Goal: Task Accomplishment & Management: Manage account settings

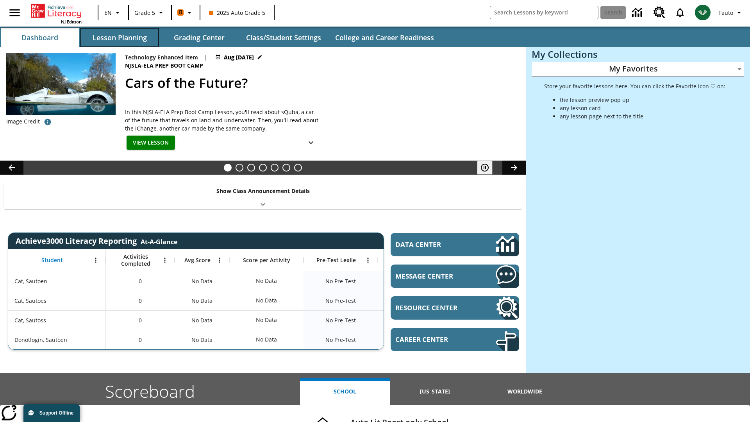
click at [119, 37] on button "Lesson Planning" at bounding box center [119, 37] width 78 height 19
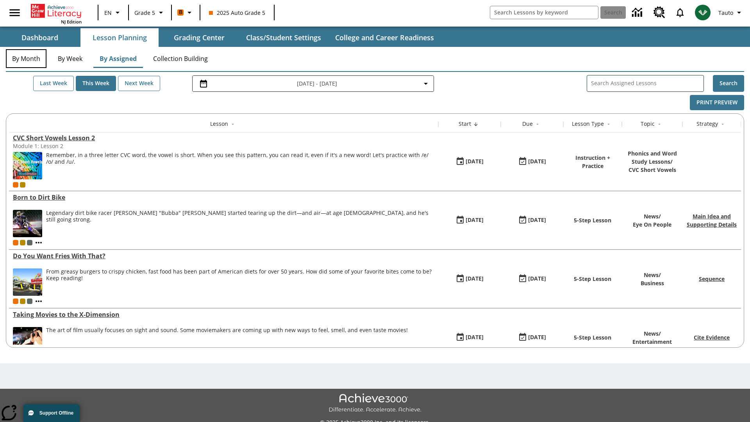
click at [26, 59] on button "By Month" at bounding box center [26, 58] width 41 height 19
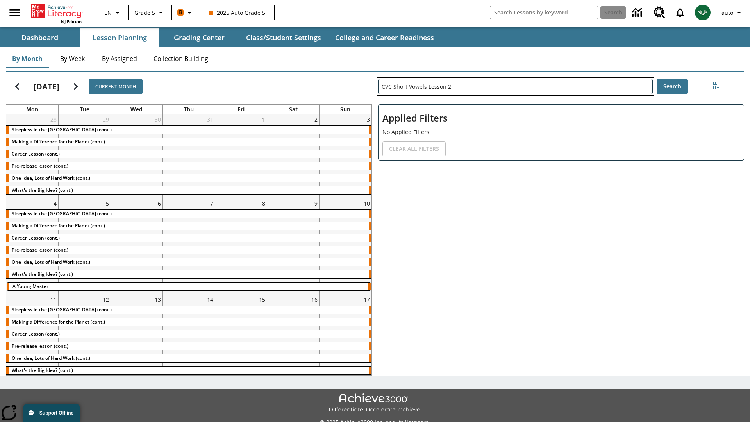
type input "CVC Short Vowels Lesson 2"
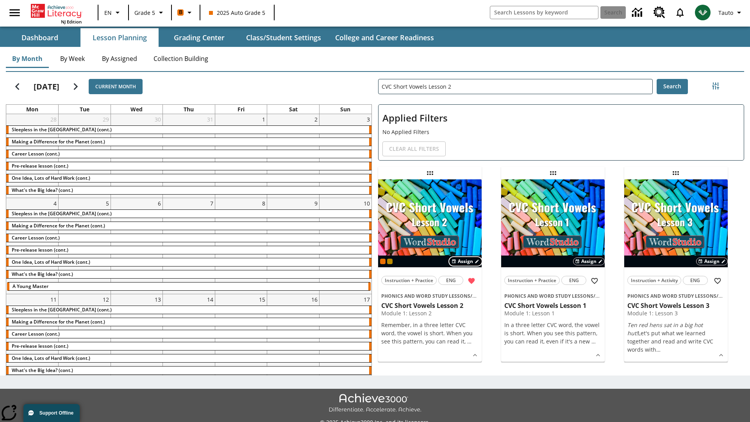
click at [465, 261] on span "Assign" at bounding box center [465, 261] width 15 height 7
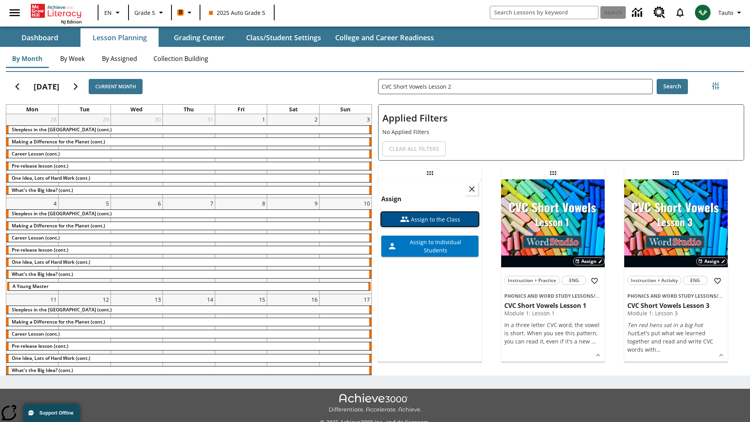
click at [430, 215] on span "Assign to the Class" at bounding box center [434, 219] width 51 height 8
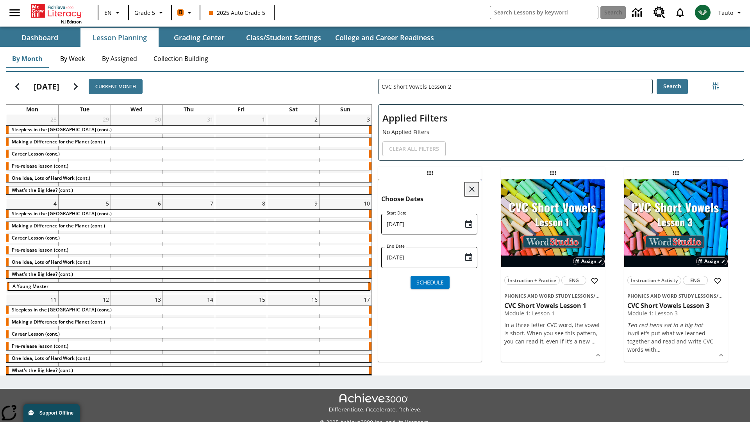
scroll to position [8, 0]
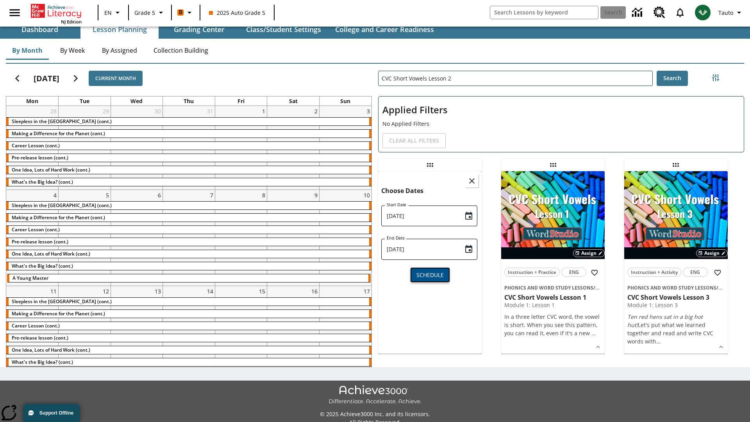
click at [430, 274] on span "Schedule" at bounding box center [429, 275] width 27 height 8
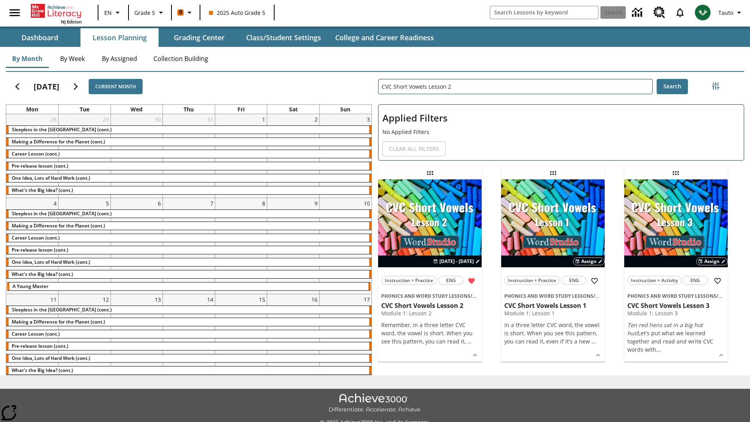
scroll to position [8, 0]
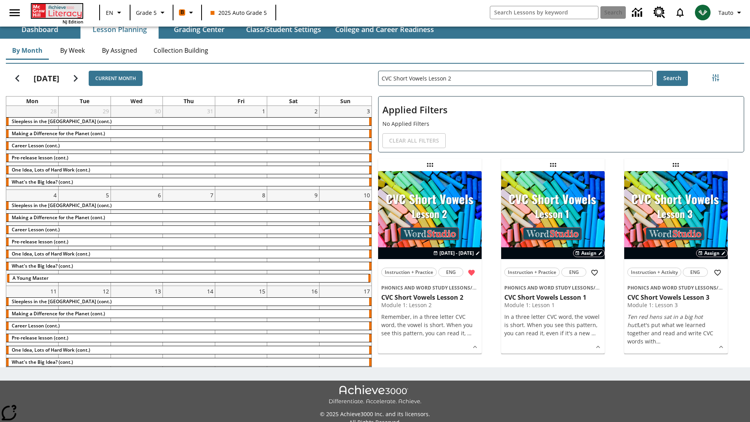
click at [56, 11] on icon "Home" at bounding box center [58, 11] width 52 height 14
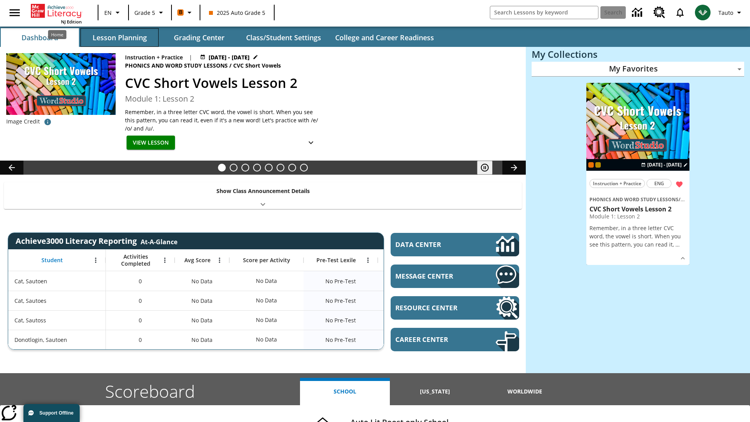
click at [119, 29] on button "Lesson Planning" at bounding box center [119, 37] width 78 height 19
